Goal: Information Seeking & Learning: Learn about a topic

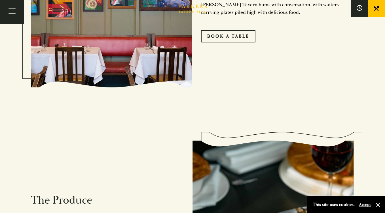
scroll to position [462, 0]
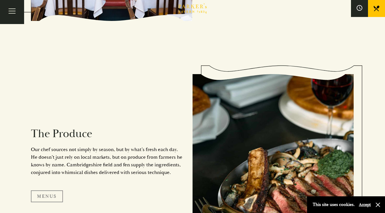
click at [47, 198] on link "Menus" at bounding box center [47, 197] width 32 height 12
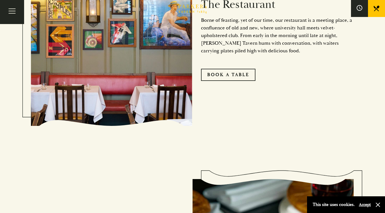
scroll to position [350, 0]
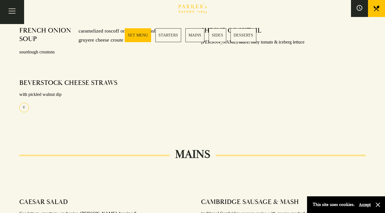
scroll to position [17, 0]
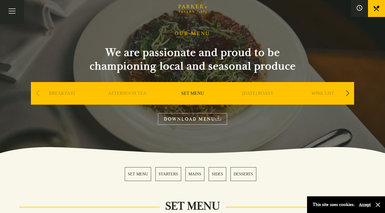
click at [262, 92] on link "[DATE] ROAST" at bounding box center [257, 102] width 31 height 23
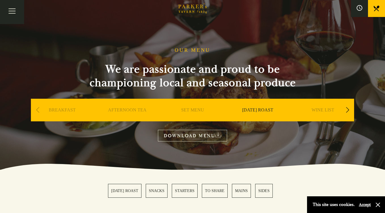
click at [347, 108] on div "Next slide" at bounding box center [347, 110] width 8 height 12
click at [330, 111] on link "A LA CARTE" at bounding box center [323, 118] width 26 height 23
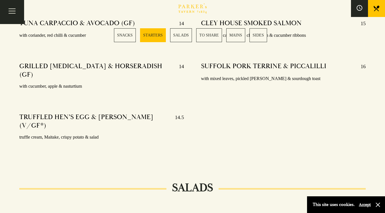
scroll to position [527, 0]
